Goal: Information Seeking & Learning: Learn about a topic

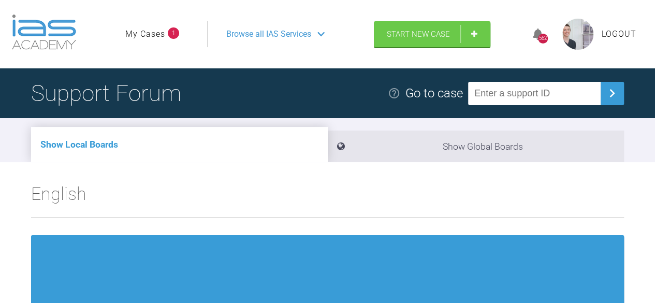
click at [135, 35] on link "My Cases" at bounding box center [145, 33] width 40 height 13
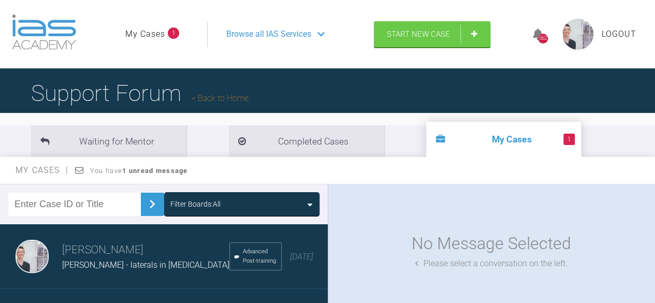
click at [150, 27] on link "My Cases" at bounding box center [145, 33] width 40 height 13
click at [150, 33] on link "My Cases" at bounding box center [145, 33] width 40 height 13
click at [155, 35] on link "My Cases" at bounding box center [145, 33] width 40 height 13
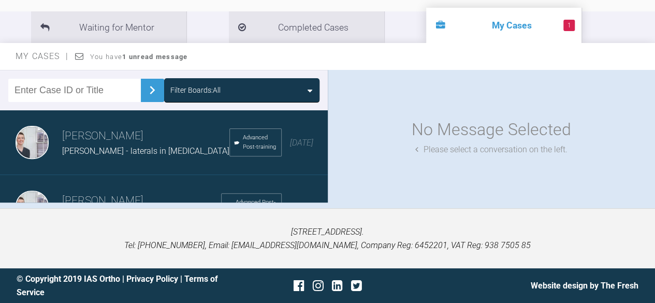
click at [101, 94] on input "text" at bounding box center [74, 90] width 133 height 23
type input "elin"
click at [145, 94] on img at bounding box center [152, 90] width 17 height 17
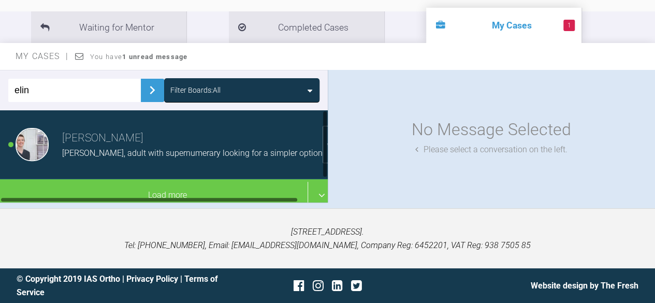
click at [128, 140] on h3 "[PERSON_NAME]" at bounding box center [192, 138] width 260 height 18
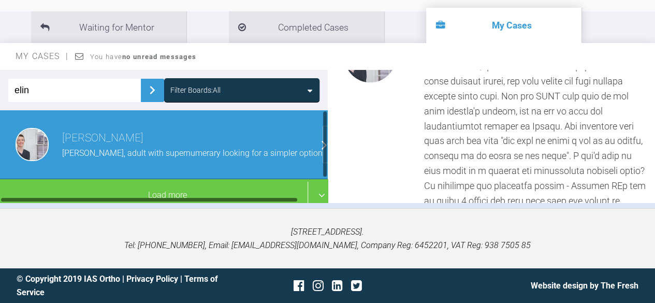
scroll to position [0, 0]
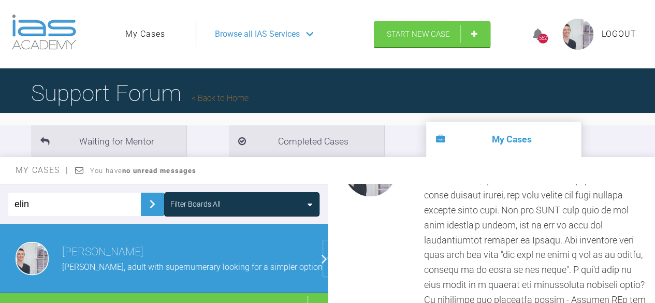
click at [226, 98] on link "Back to Home" at bounding box center [220, 98] width 57 height 10
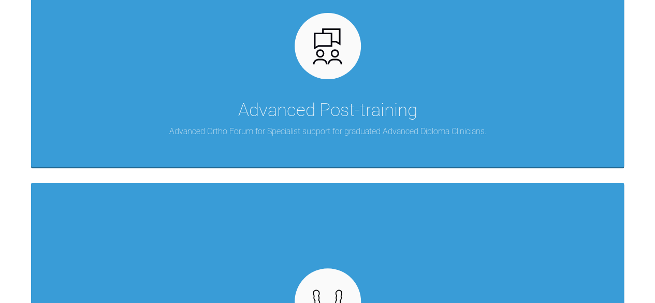
click at [226, 98] on div "Advanced Post-training Advanced Ortho Forum for Specialist support for graduate…" at bounding box center [327, 48] width 593 height 240
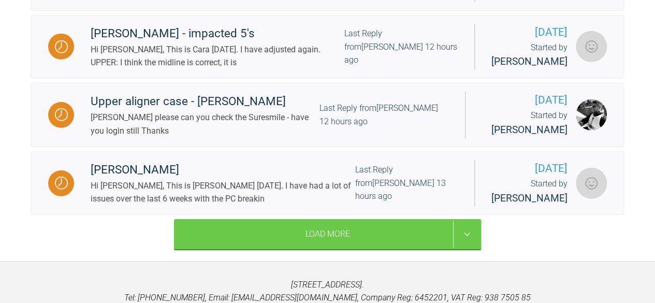
scroll to position [1353, 0]
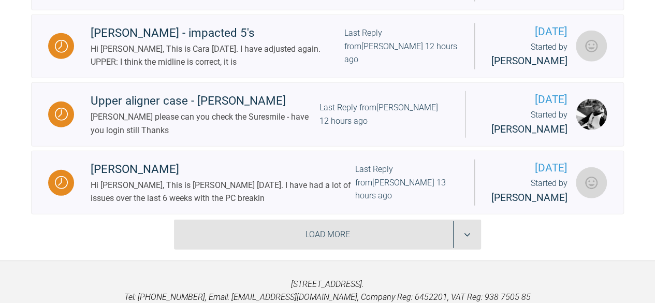
click at [241, 220] on div "Load More" at bounding box center [327, 235] width 307 height 30
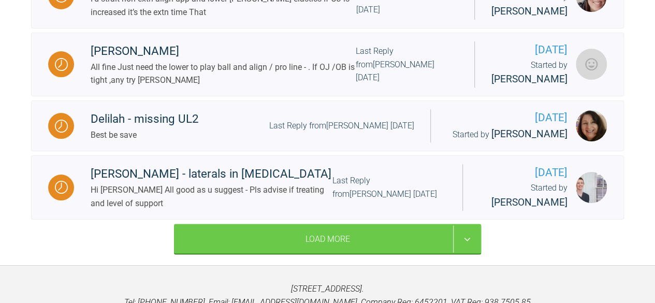
scroll to position [2727, 0]
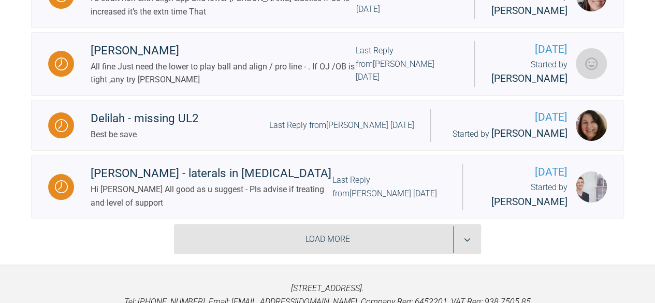
click at [297, 224] on div "Load More" at bounding box center [327, 239] width 307 height 30
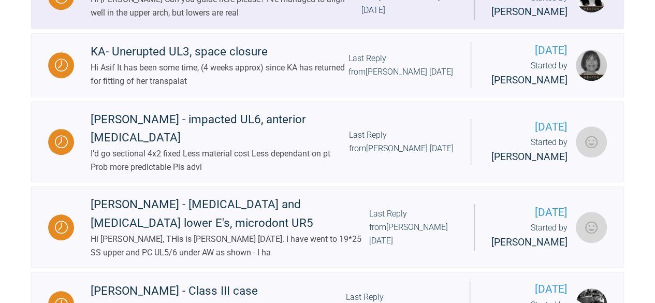
scroll to position [2181, 0]
